Goal: Navigation & Orientation: Find specific page/section

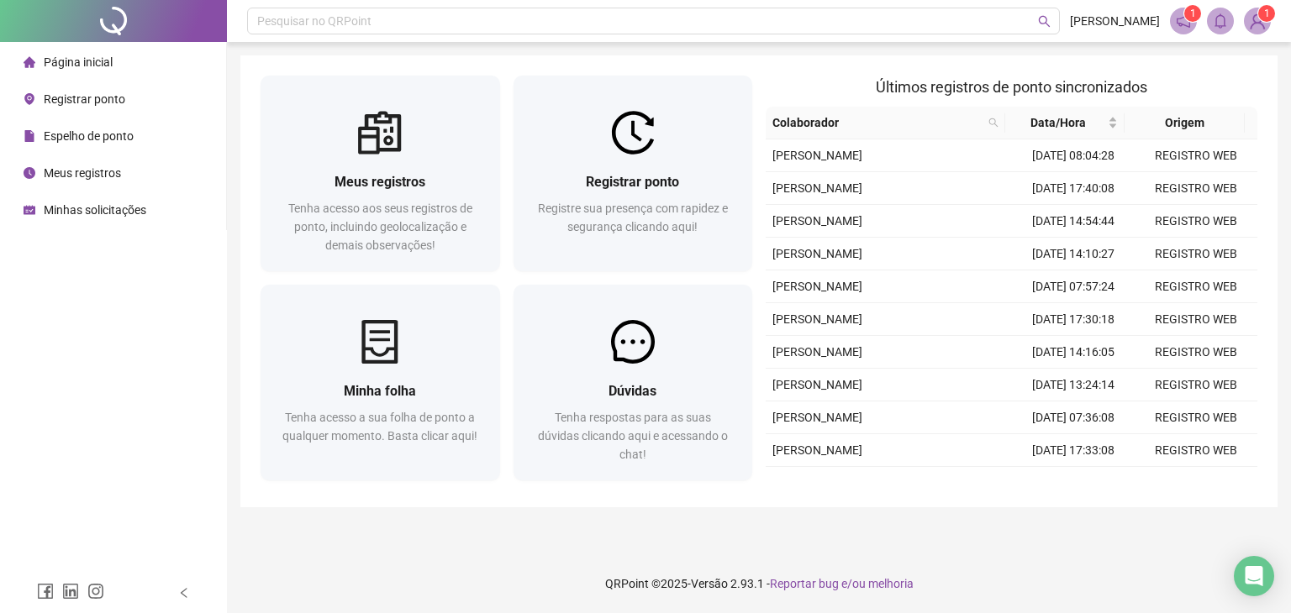
click at [1183, 18] on icon "notification" at bounding box center [1183, 20] width 15 height 15
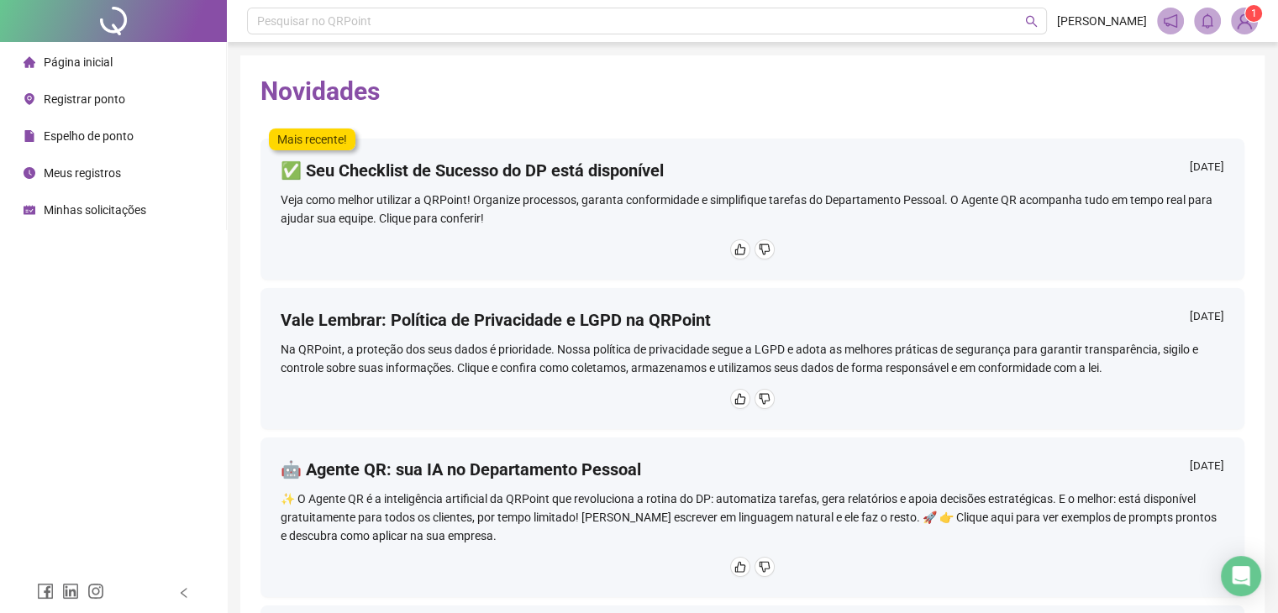
click at [94, 176] on span "Meus registros" at bounding box center [82, 172] width 77 height 13
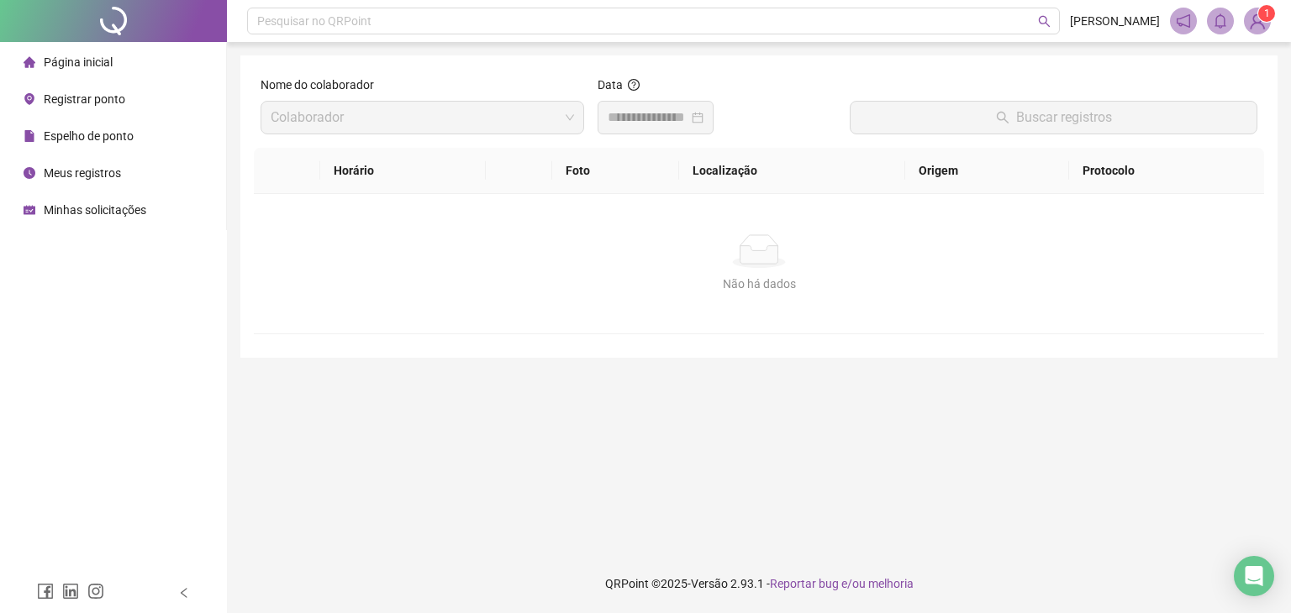
click at [96, 209] on span "Minhas solicitações" at bounding box center [95, 209] width 103 height 13
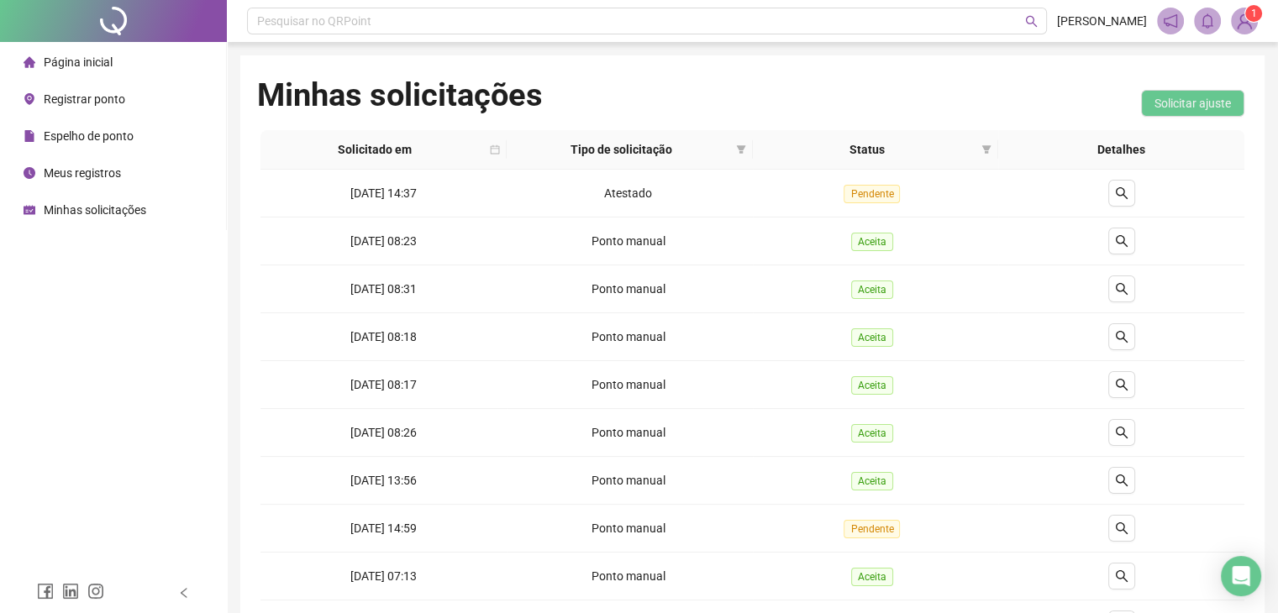
click at [75, 94] on span "Registrar ponto" at bounding box center [85, 98] width 82 height 13
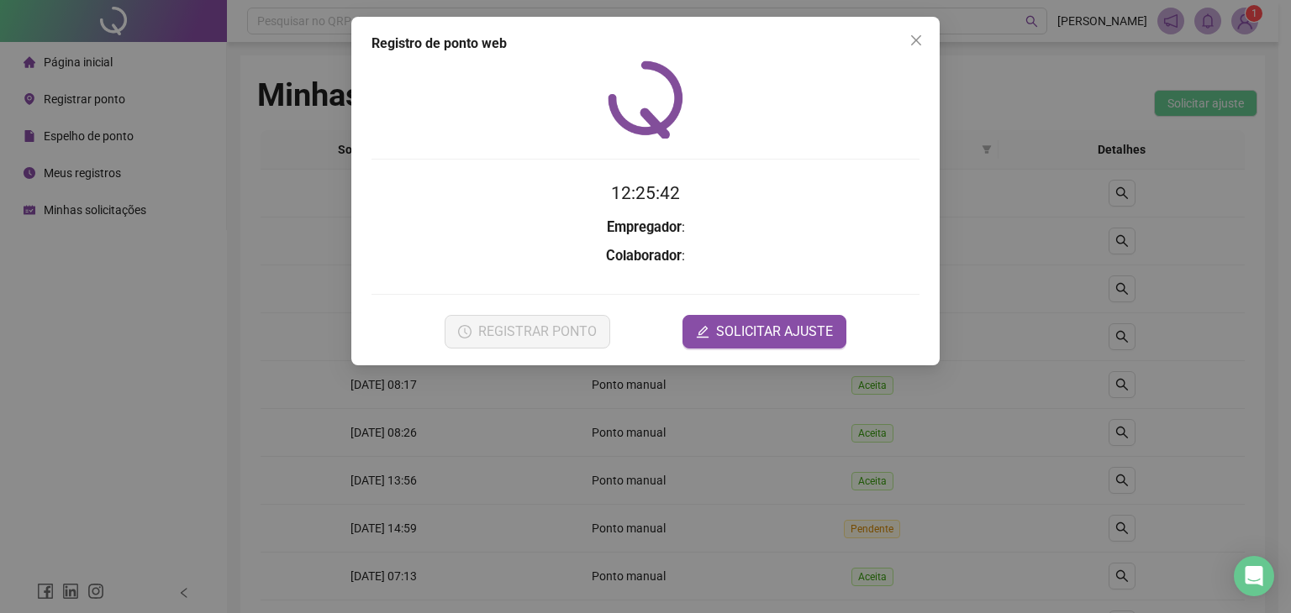
click at [917, 39] on icon "close" at bounding box center [915, 40] width 13 height 13
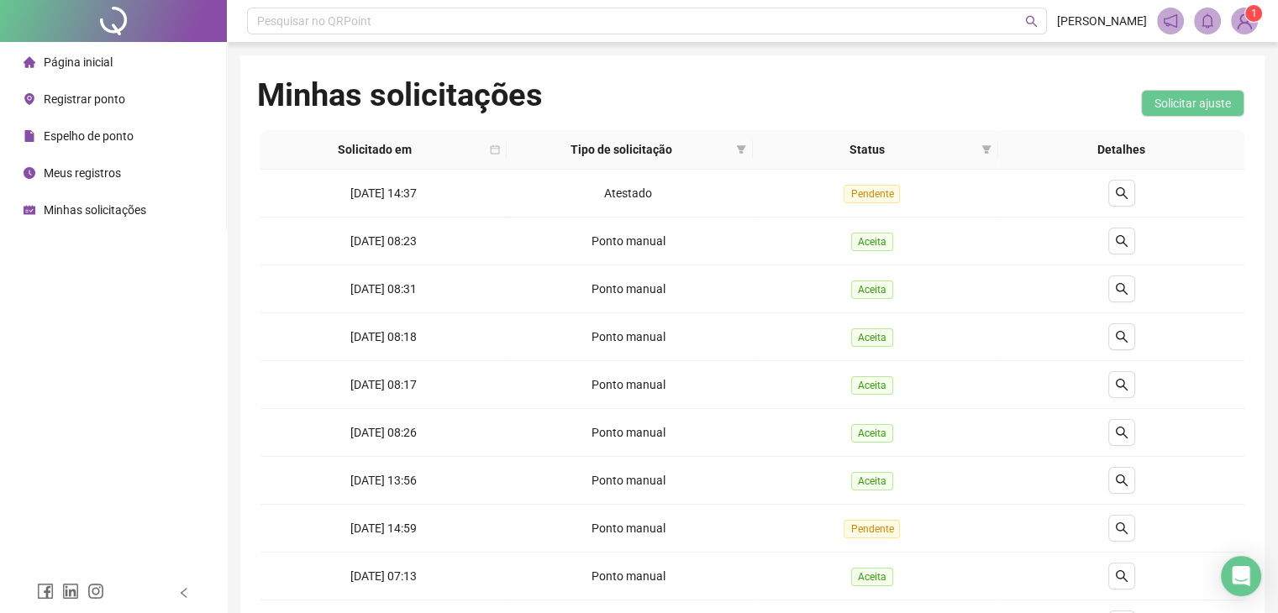
click at [42, 58] on div "Página inicial" at bounding box center [68, 62] width 89 height 34
